Goal: Transaction & Acquisition: Purchase product/service

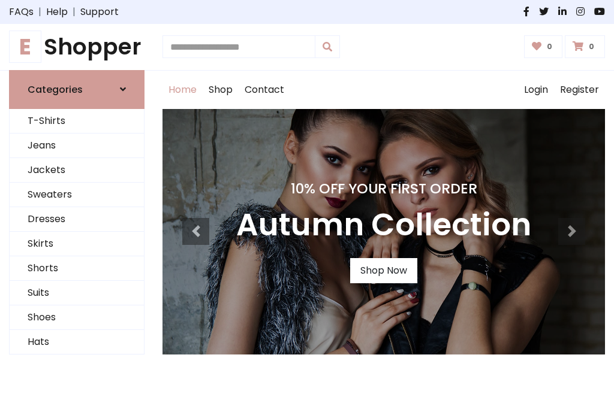
click at [307, 197] on h4 "10% Off Your First Order" at bounding box center [383, 188] width 295 height 17
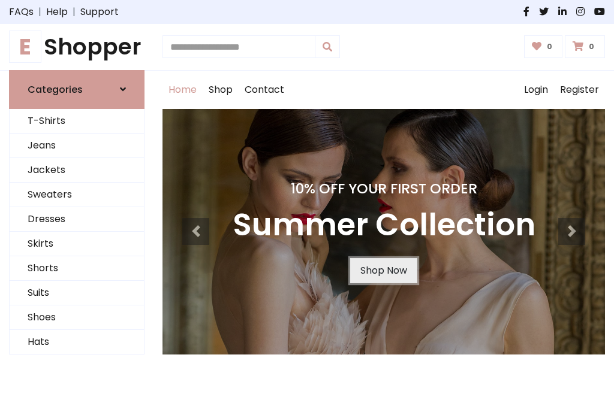
click at [383, 270] on link "Shop Now" at bounding box center [383, 270] width 67 height 25
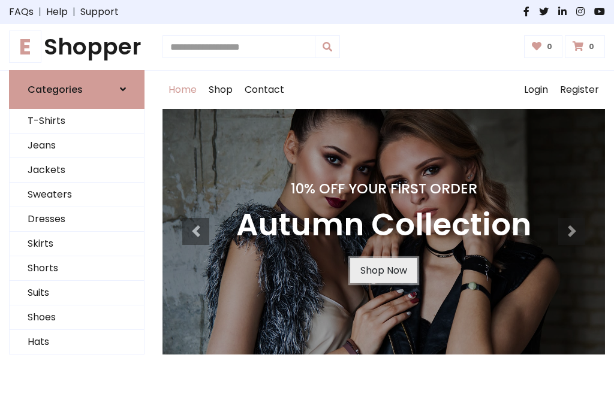
click at [383, 270] on link "Shop Now" at bounding box center [383, 270] width 67 height 25
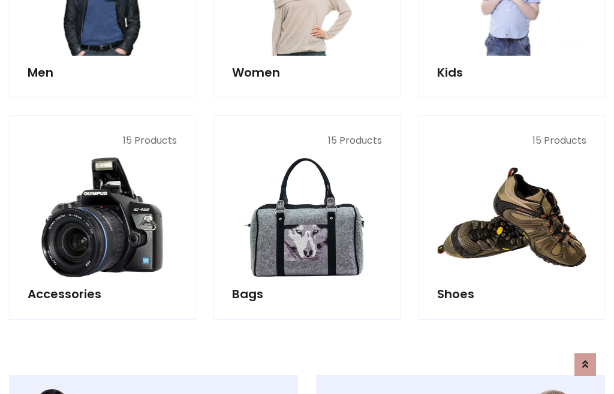
scroll to position [1195, 0]
